Goal: Find specific page/section: Find specific page/section

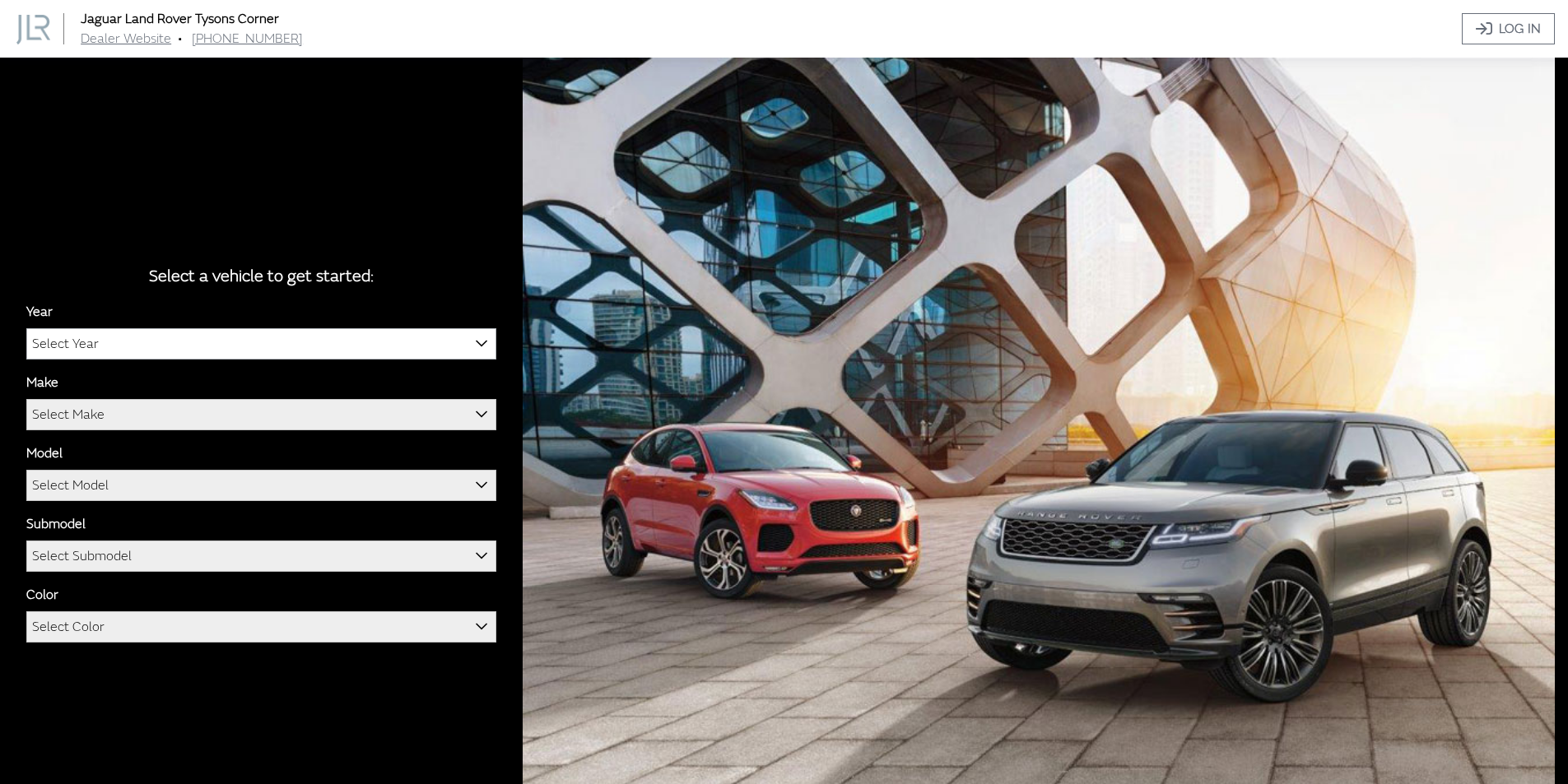
click at [383, 342] on span "Select Year" at bounding box center [261, 344] width 468 height 30
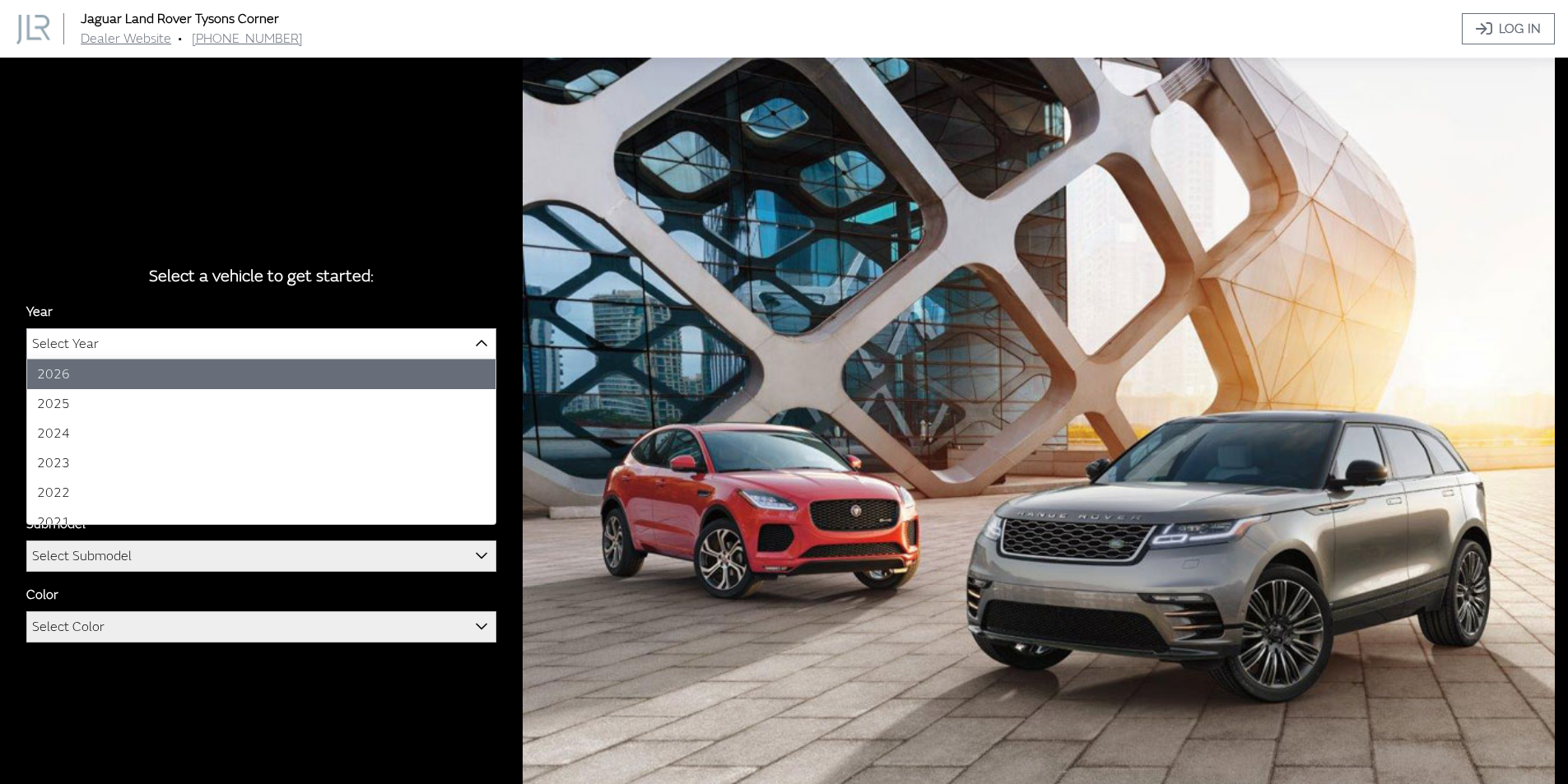
select select "44"
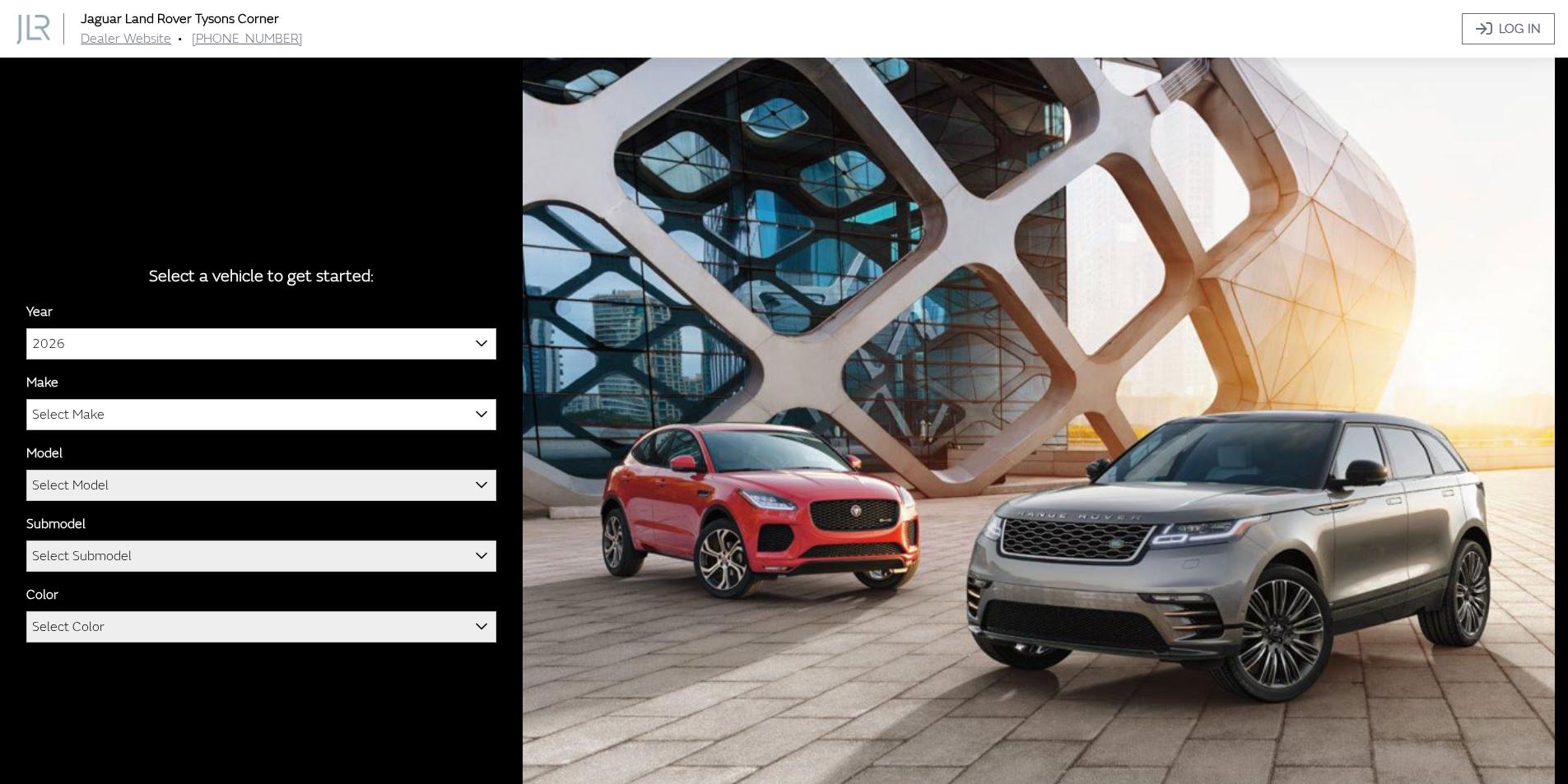
click at [194, 420] on span "Select Make" at bounding box center [261, 415] width 468 height 30
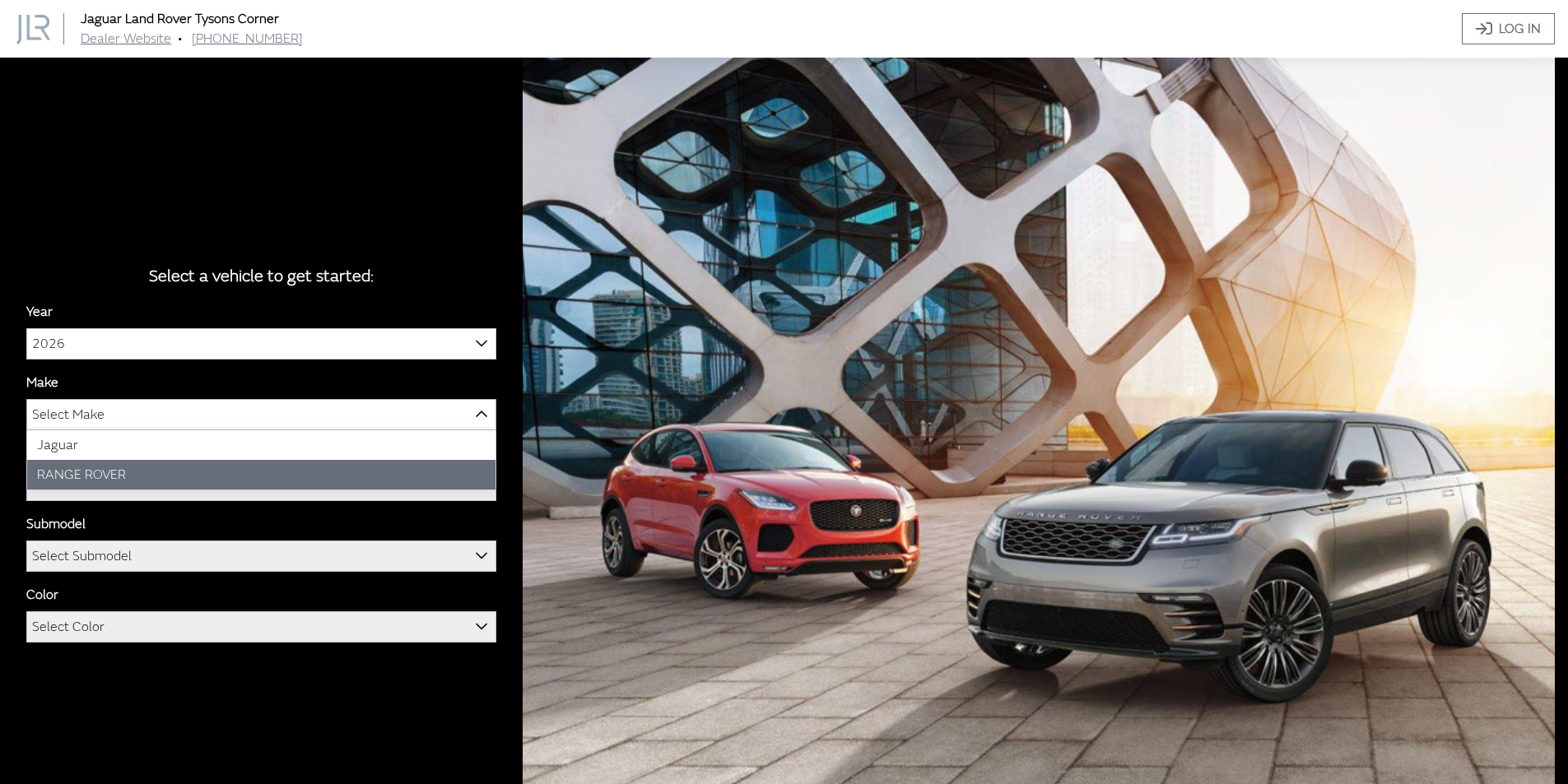
select select "66"
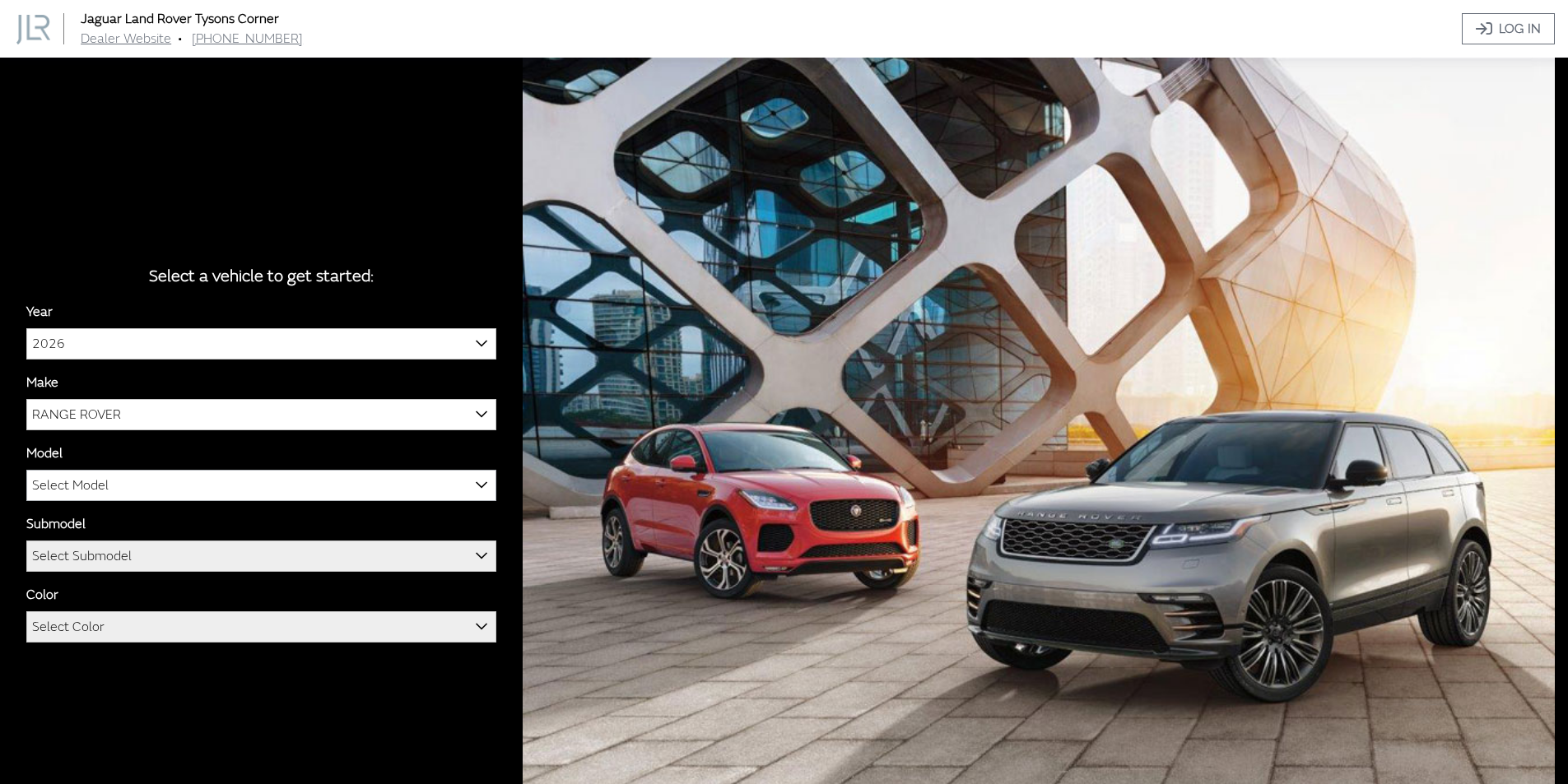
click at [192, 482] on span "Select Model" at bounding box center [261, 486] width 468 height 30
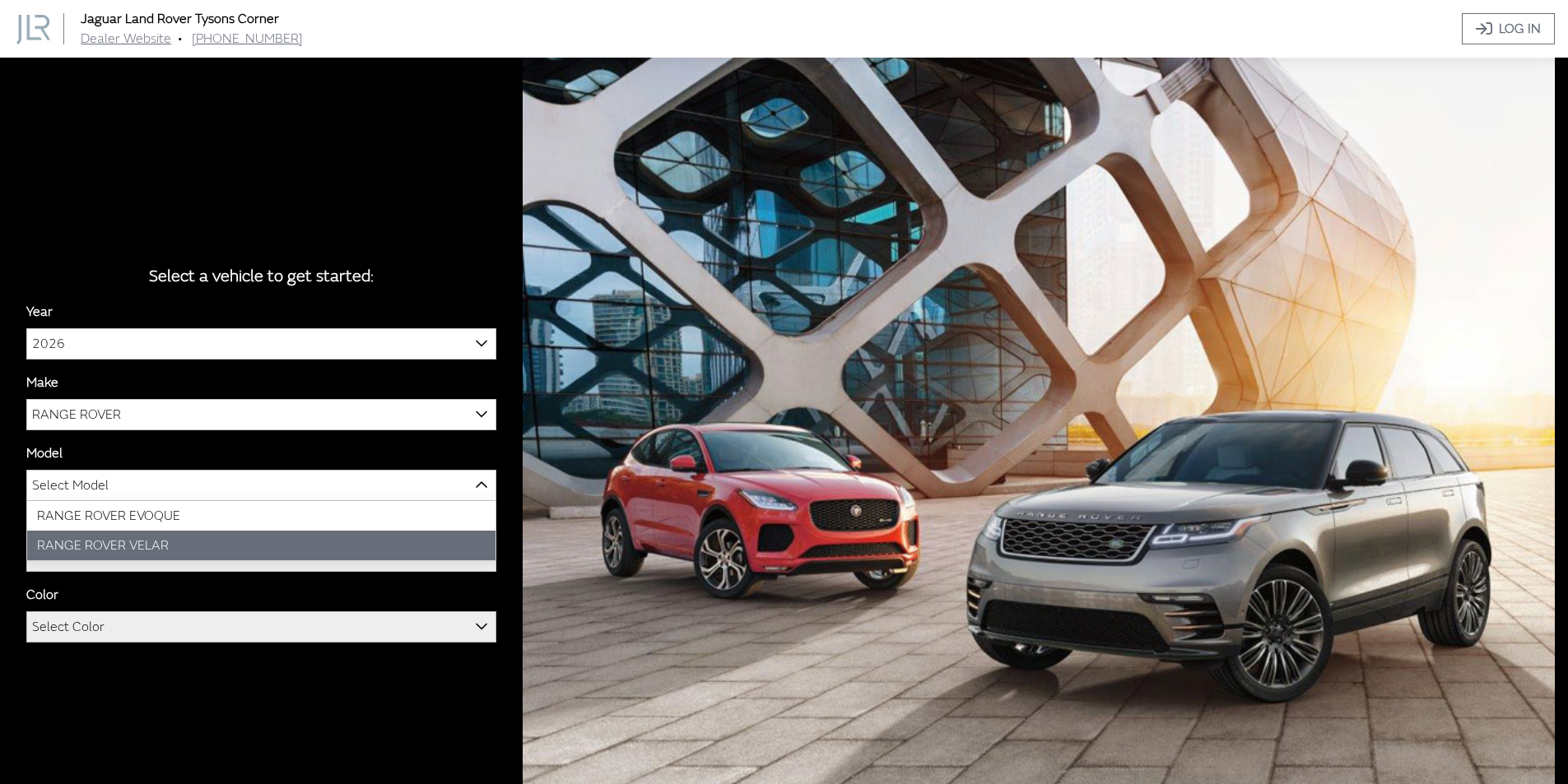
click at [201, 613] on span "Select Color" at bounding box center [261, 627] width 468 height 30
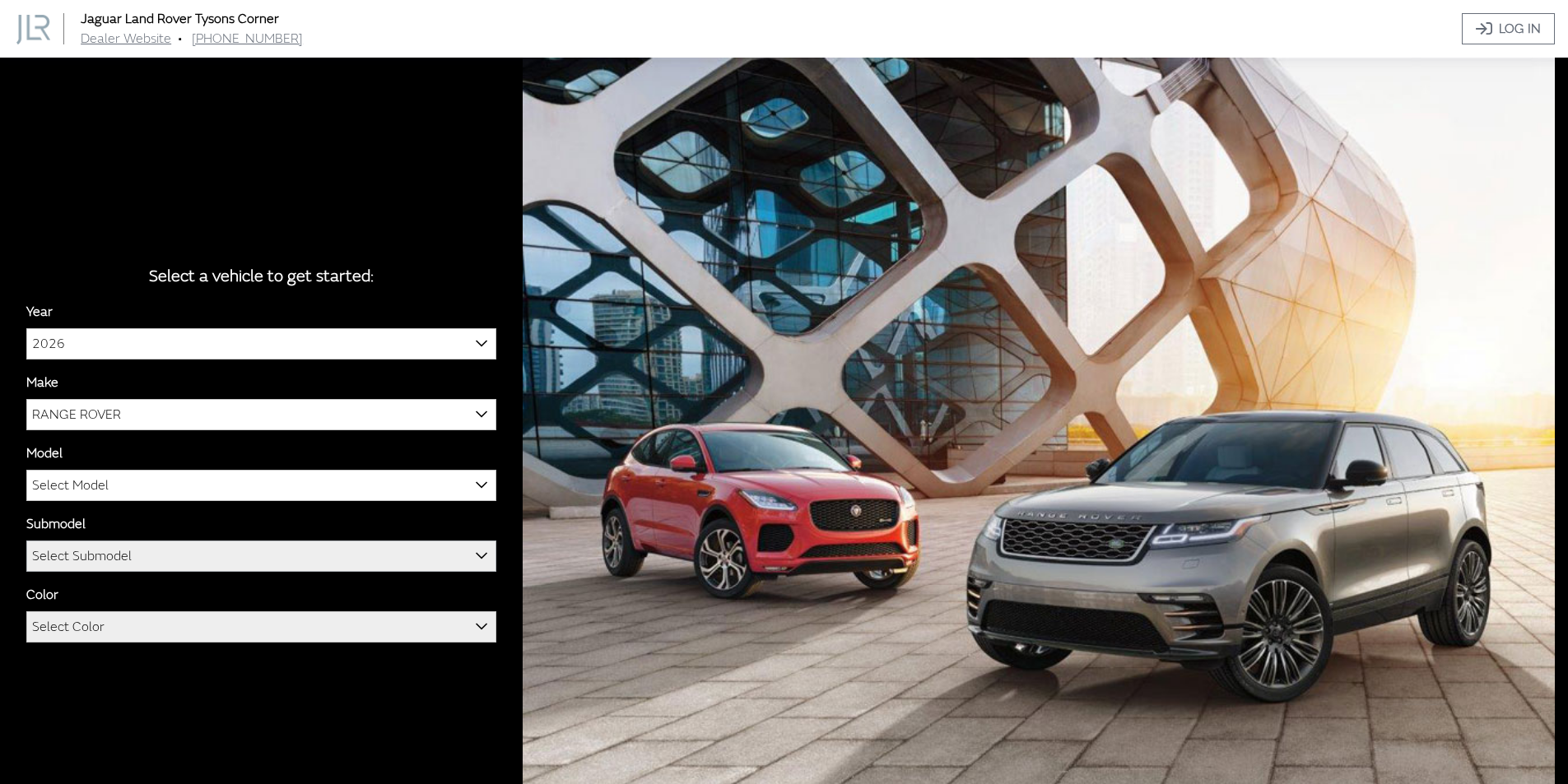
click at [203, 557] on span "Select Submodel" at bounding box center [261, 556] width 468 height 30
click at [215, 551] on span "Select Submodel" at bounding box center [261, 556] width 468 height 30
click at [220, 559] on span "Select Submodel" at bounding box center [261, 556] width 468 height 30
click at [214, 612] on span "Select Color" at bounding box center [261, 627] width 468 height 30
click at [220, 625] on span "Select Color" at bounding box center [261, 627] width 468 height 30
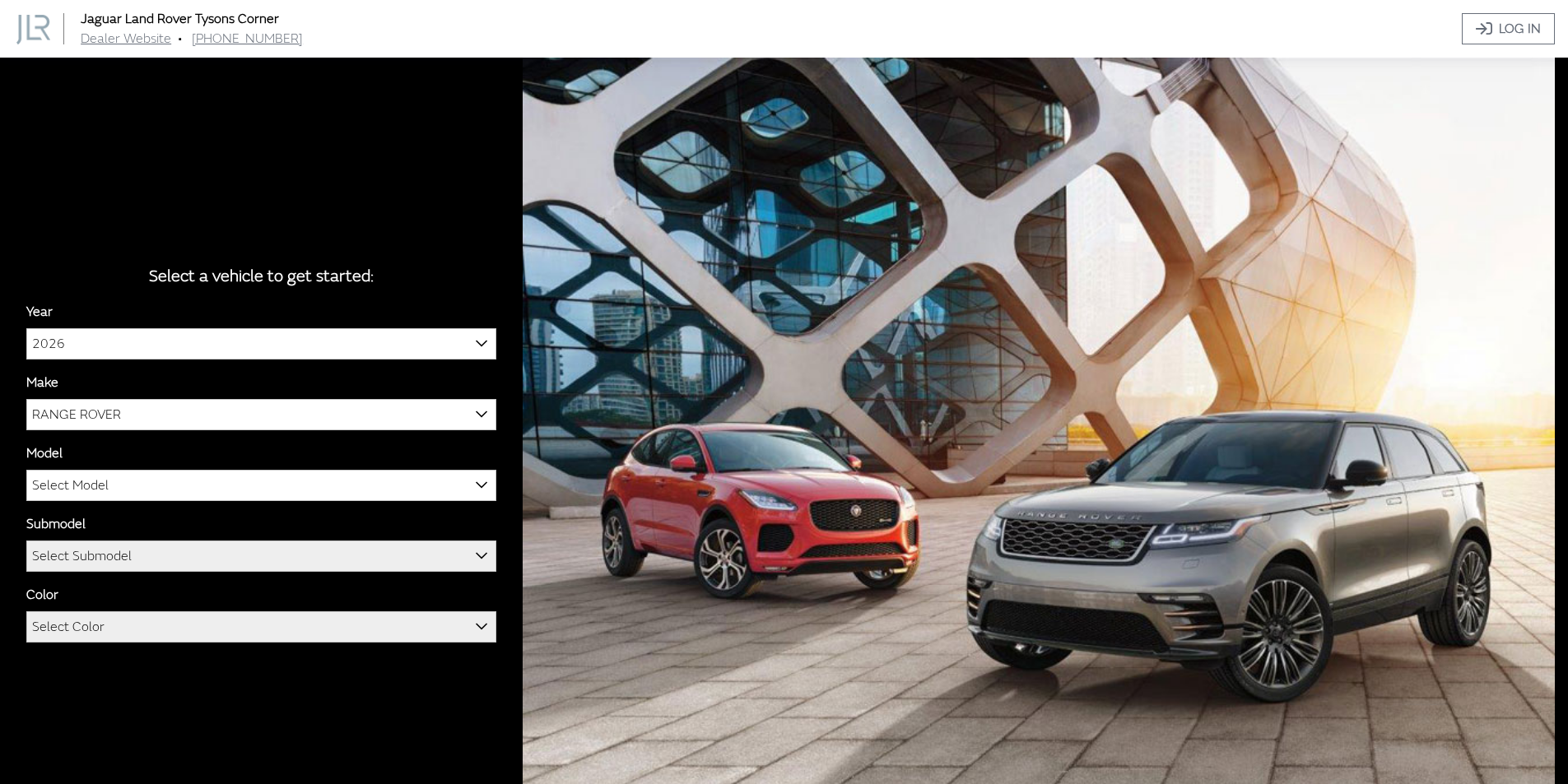
click at [233, 645] on div "Year [DATE] 2025 2024 2023 2022 2021 2020 2019 2018 2017 2016 2026 Make Jaguar …" at bounding box center [261, 478] width 470 height 354
click at [362, 618] on span "Select Color" at bounding box center [261, 627] width 468 height 30
